Goal: Book appointment/travel/reservation

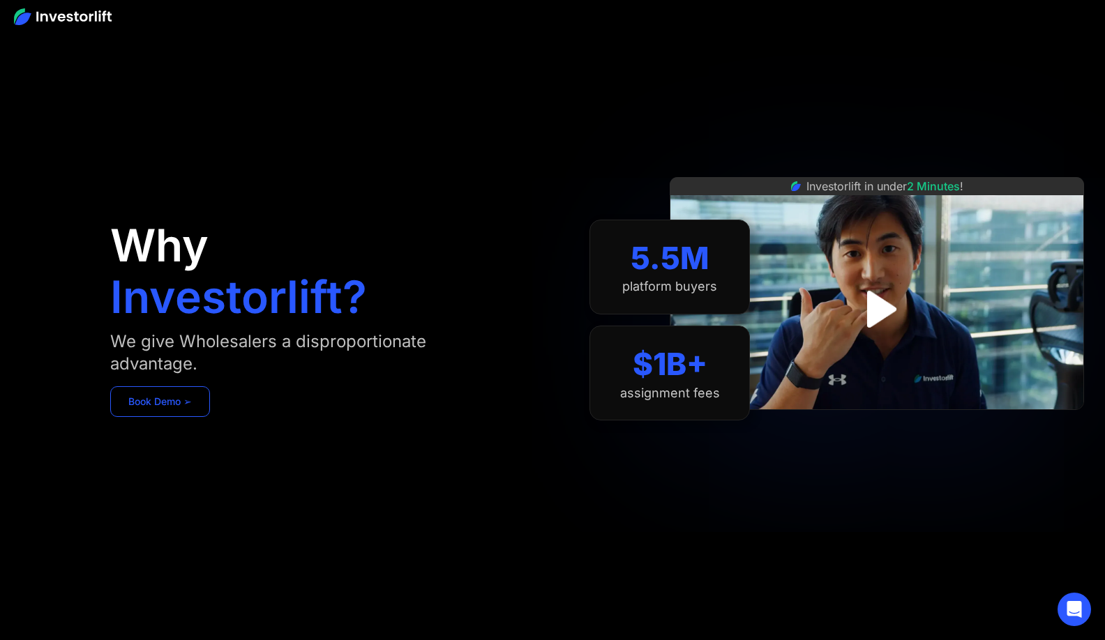
click at [190, 391] on link "Book Demo ➢" at bounding box center [160, 401] width 100 height 31
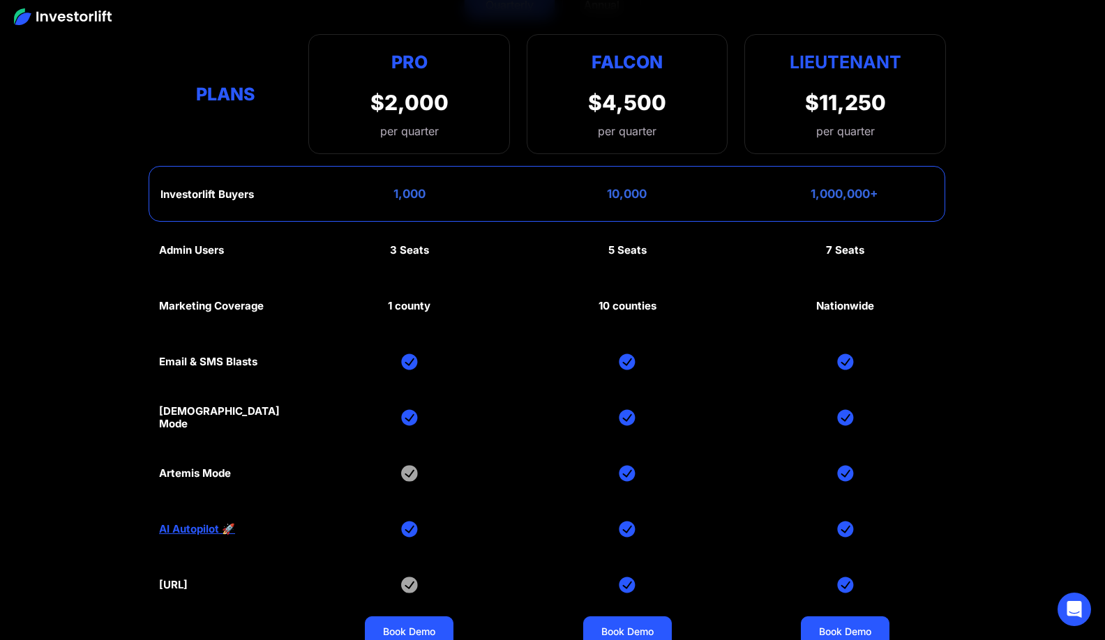
scroll to position [6636, 0]
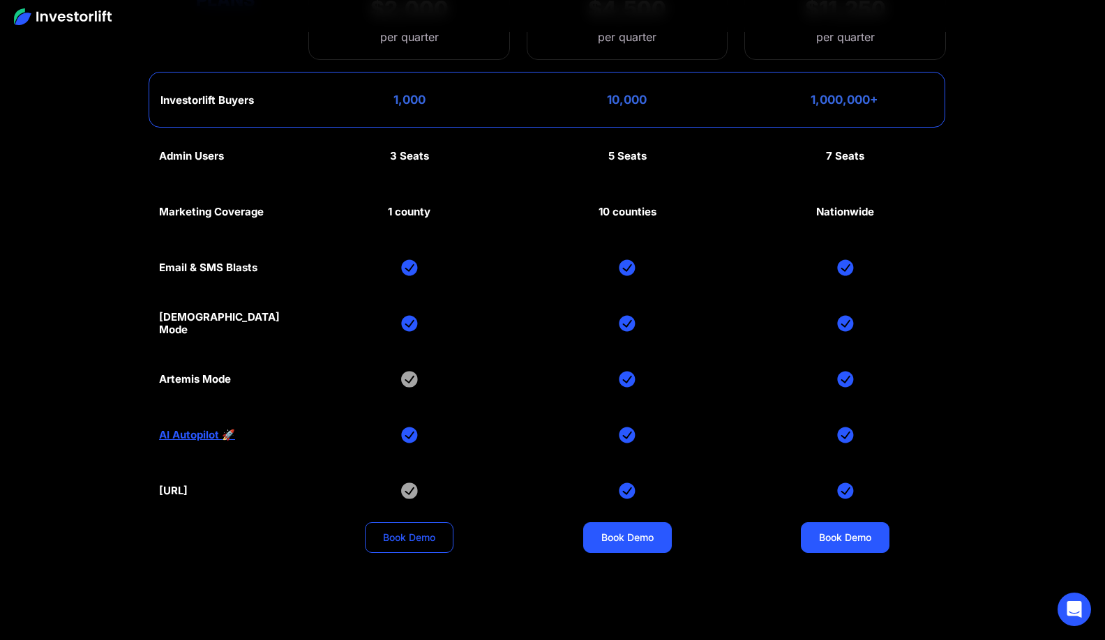
click at [399, 522] on link "Book Demo" at bounding box center [409, 537] width 89 height 31
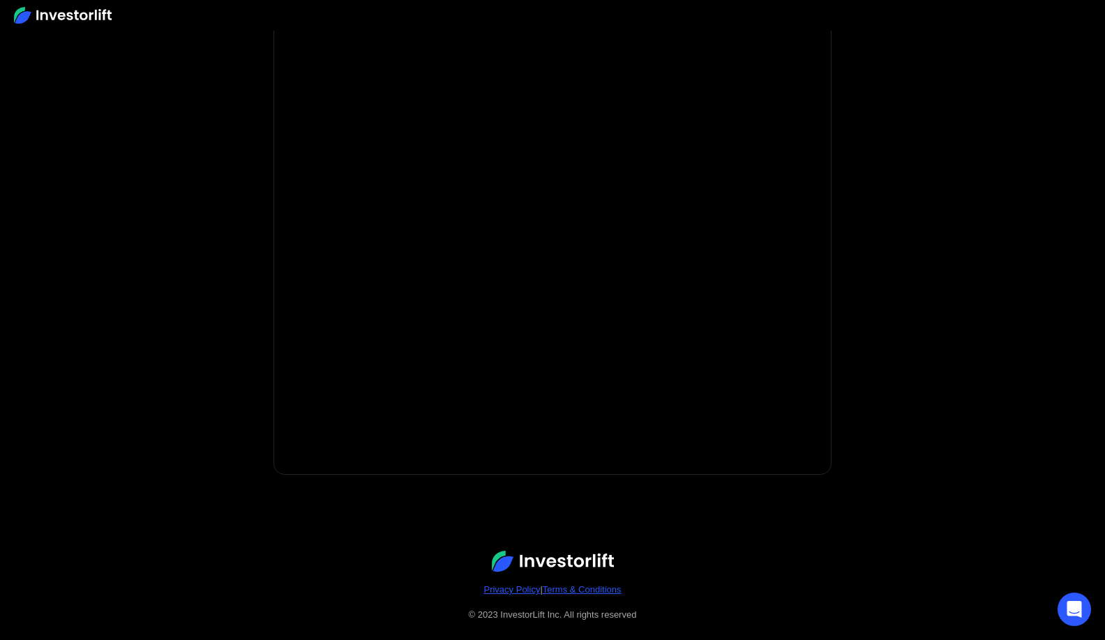
scroll to position [195, 0]
